Goal: Transaction & Acquisition: Purchase product/service

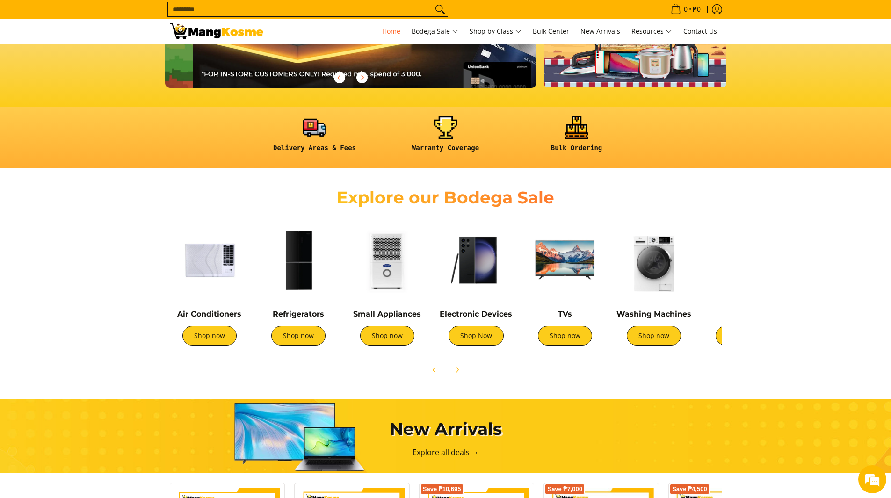
scroll to position [0, 372]
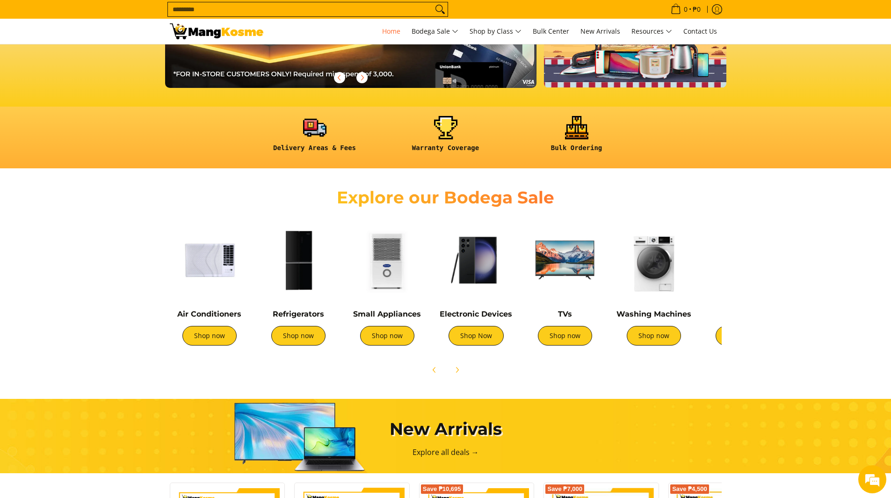
click at [567, 347] on div "TVs Shop now" at bounding box center [564, 332] width 79 height 45
click at [563, 336] on link "Shop now" at bounding box center [565, 336] width 54 height 20
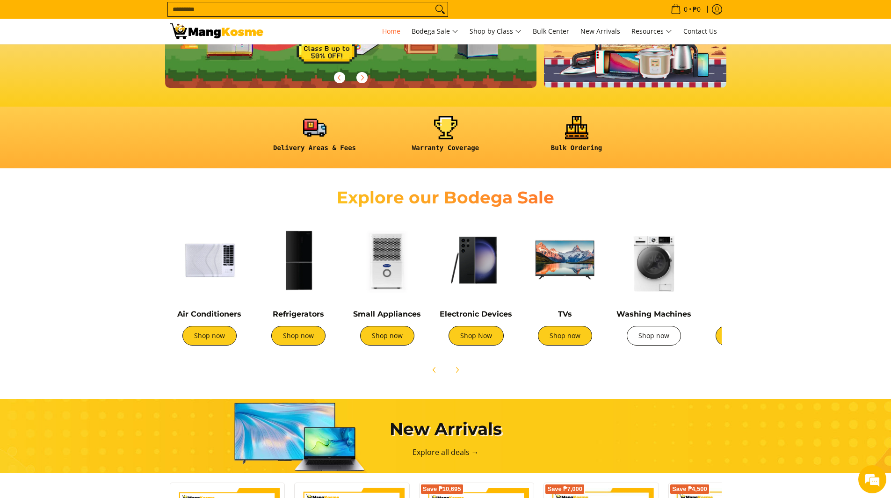
click at [656, 343] on link "Shop now" at bounding box center [654, 336] width 54 height 20
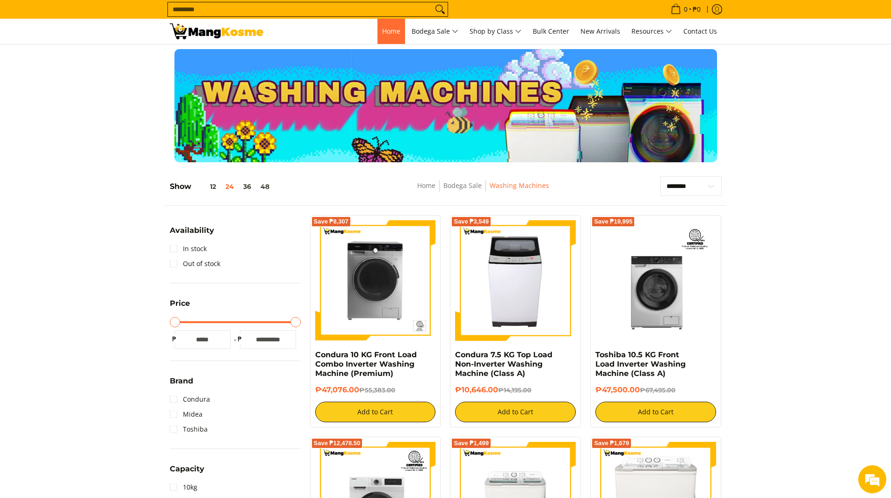
click at [387, 31] on span "Home" at bounding box center [391, 31] width 18 height 9
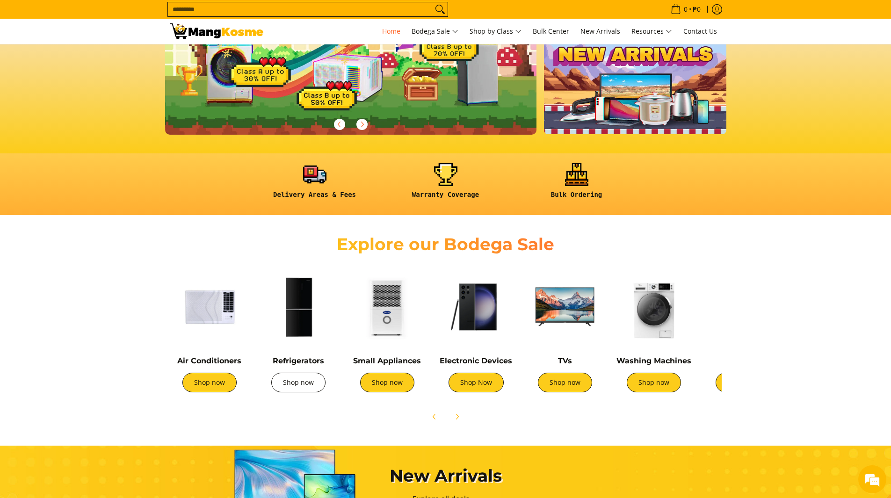
click at [303, 385] on link "Shop now" at bounding box center [298, 383] width 54 height 20
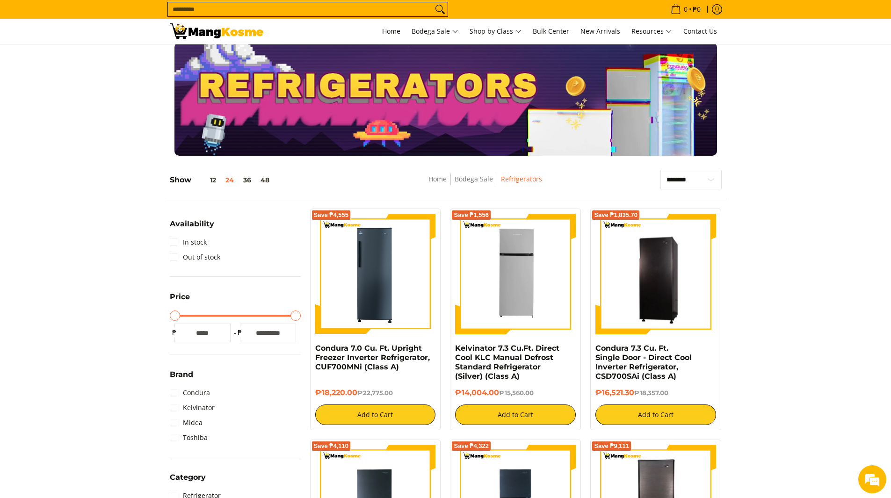
scroll to position [234, 0]
